Goal: Task Accomplishment & Management: Manage account settings

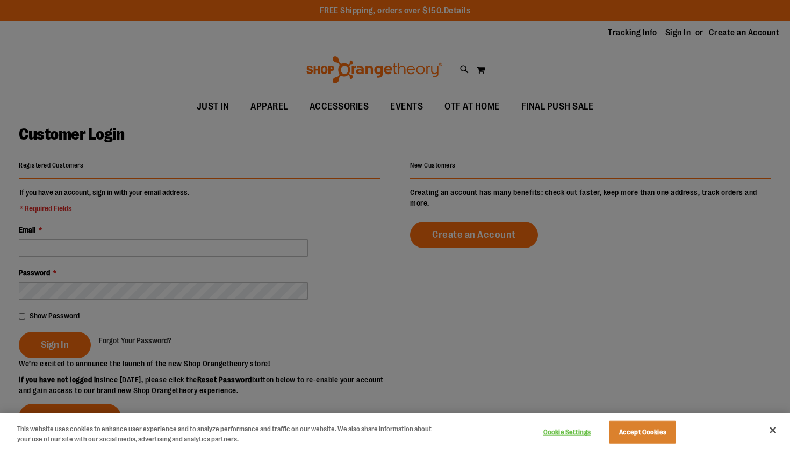
click at [637, 432] on button "Accept Cookies" at bounding box center [642, 432] width 67 height 23
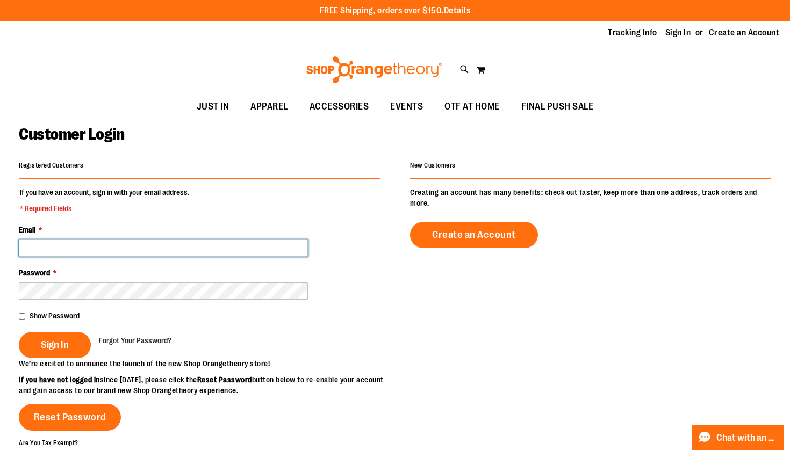
scroll to position [101, 0]
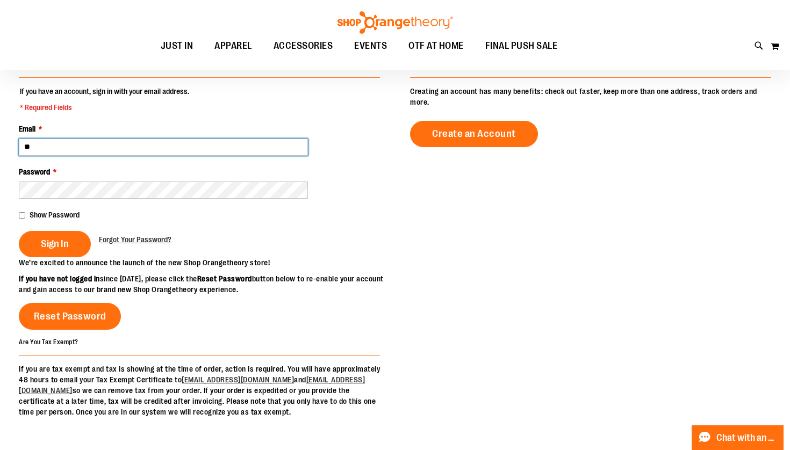
type input "*"
type input "**********"
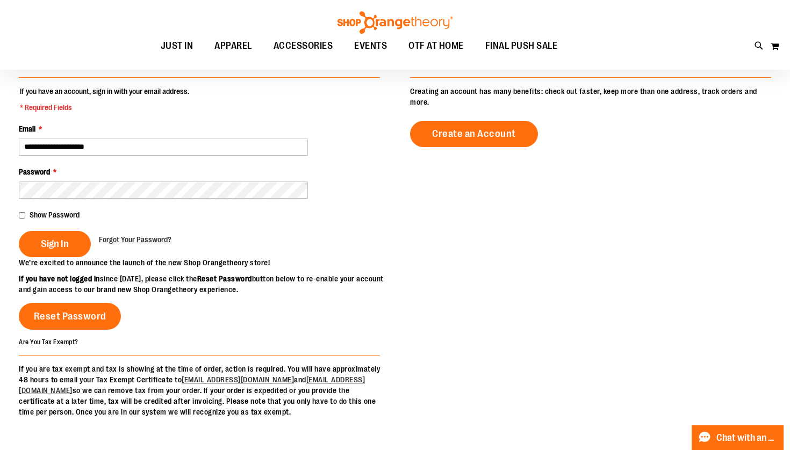
click at [149, 172] on div "Password *" at bounding box center [199, 183] width 361 height 32
click at [149, 181] on div "Password *" at bounding box center [199, 183] width 361 height 32
click at [54, 244] on button "Sign In" at bounding box center [55, 244] width 72 height 26
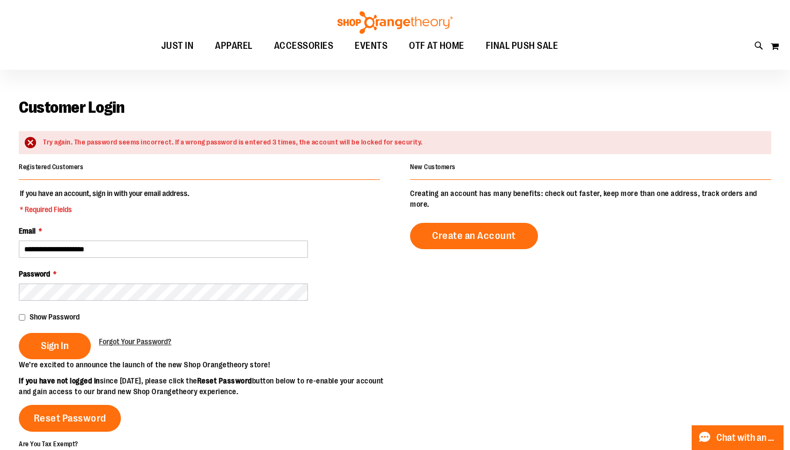
scroll to position [27, 0]
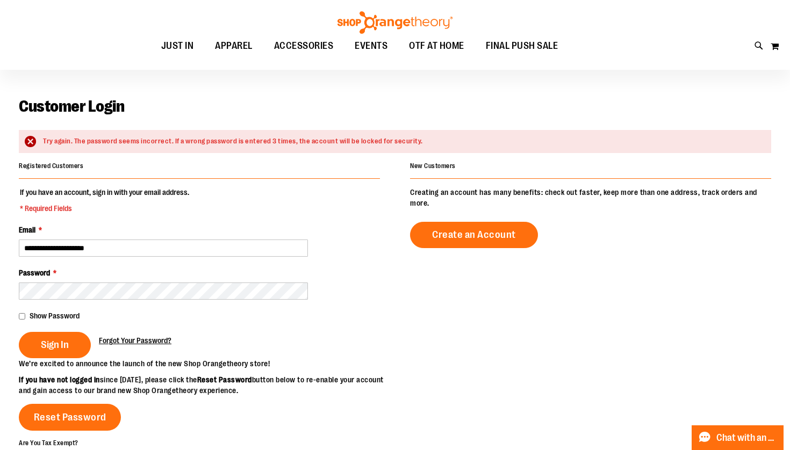
click at [146, 338] on span "Forgot Your Password?" at bounding box center [135, 341] width 73 height 9
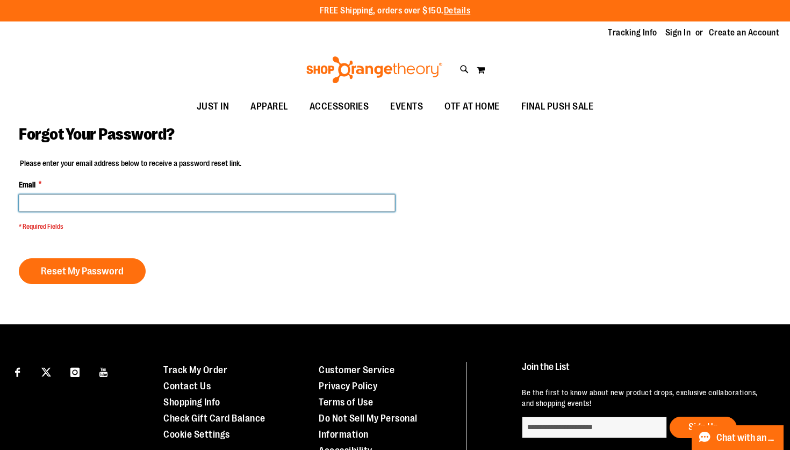
click at [173, 202] on input "Email *" at bounding box center [207, 203] width 376 height 17
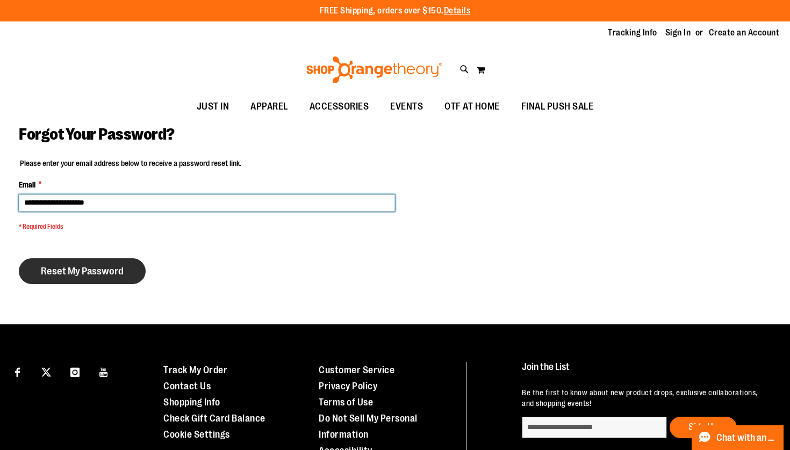
type input "**********"
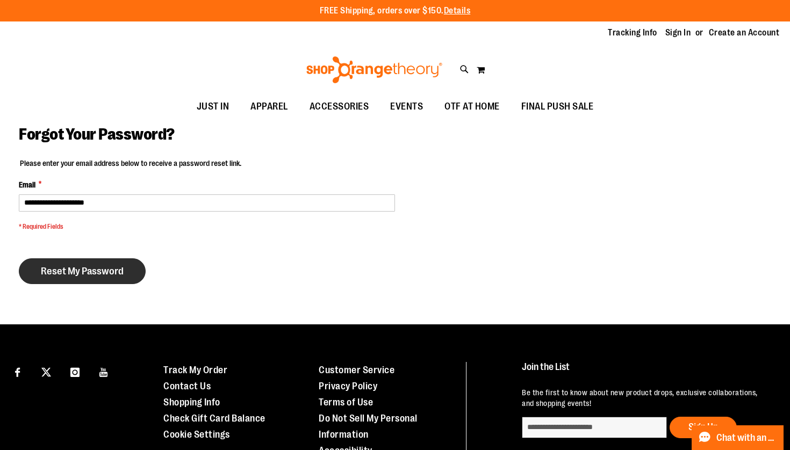
click at [119, 275] on span "Reset My Password" at bounding box center [82, 272] width 83 height 12
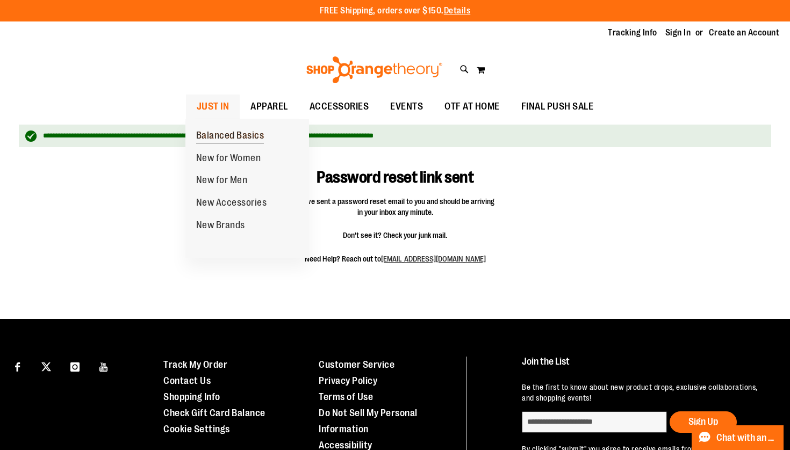
click at [228, 129] on link "Balanced Basics" at bounding box center [230, 136] width 90 height 23
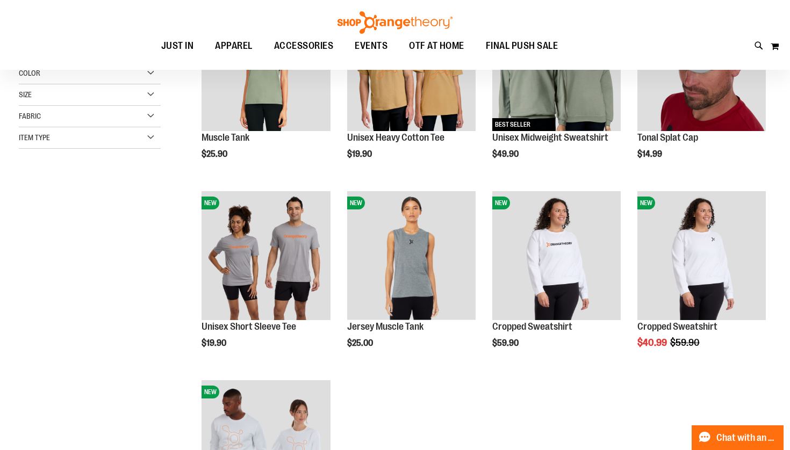
scroll to position [258, 0]
